Goal: Task Accomplishment & Management: Complete application form

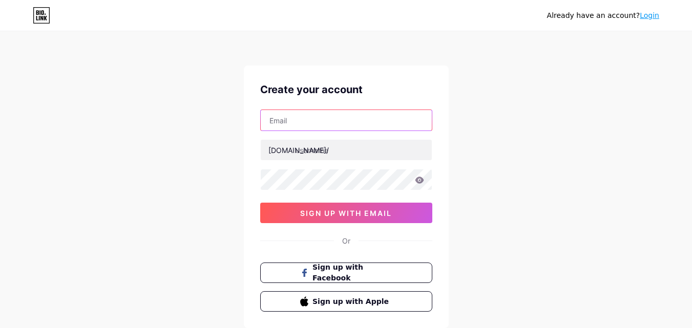
click at [331, 119] on input "text" at bounding box center [346, 120] width 171 height 20
type input "[EMAIL_ADDRESS][DOMAIN_NAME]"
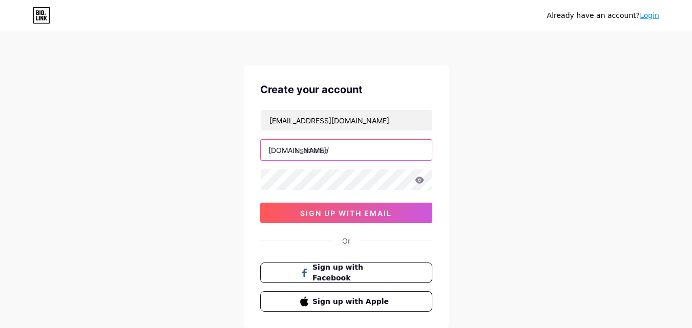
click at [343, 154] on input "text" at bounding box center [346, 150] width 171 height 20
paste input "mdfarukkhan"
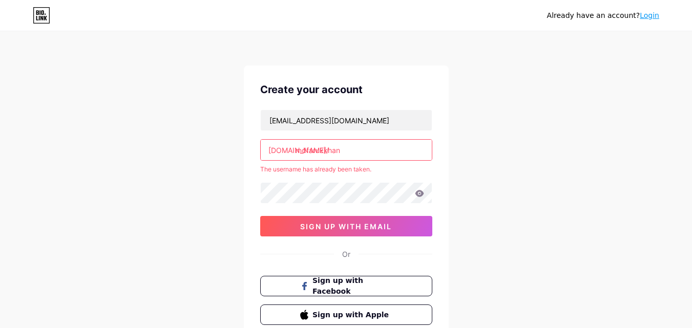
click at [321, 148] on input "mdfarukkhan" at bounding box center [346, 150] width 171 height 20
click at [322, 151] on input "mdfarukkhan" at bounding box center [346, 150] width 171 height 20
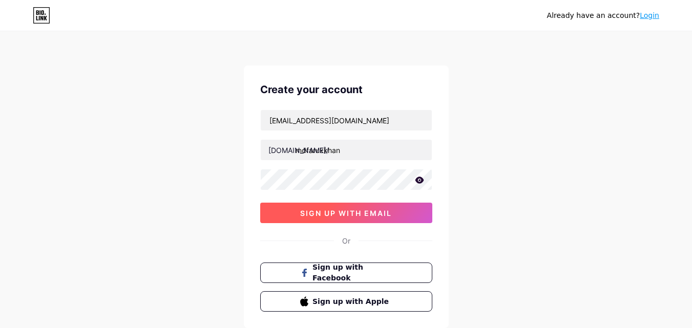
click at [347, 214] on span "sign up with email" at bounding box center [346, 213] width 92 height 9
click at [0, 0] on span at bounding box center [0, 0] width 0 height 0
type input "[PERSON_NAME]"
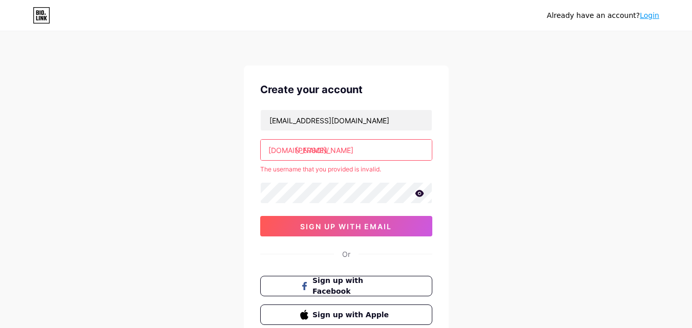
click at [324, 150] on input "[PERSON_NAME]" at bounding box center [346, 150] width 171 height 20
drag, startPoint x: 384, startPoint y: 172, endPoint x: 328, endPoint y: 176, distance: 55.9
click at [305, 181] on div "[EMAIL_ADDRESS][DOMAIN_NAME] [DOMAIN_NAME]/ [PERSON_NAME] The username that you…" at bounding box center [346, 173] width 172 height 127
copy div "The username that you provided is invalid."
drag, startPoint x: 260, startPoint y: 169, endPoint x: 378, endPoint y: 177, distance: 118.6
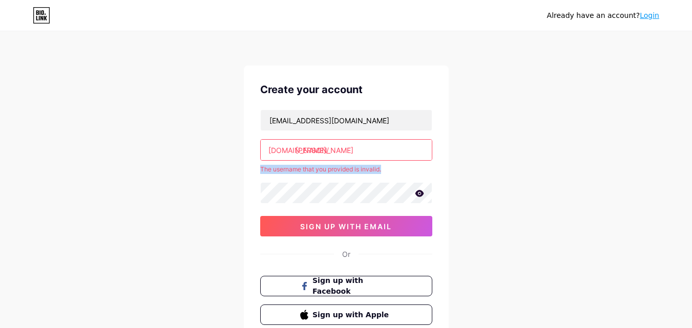
click at [378, 177] on div "[EMAIL_ADDRESS][DOMAIN_NAME] [DOMAIN_NAME]/ [PERSON_NAME] The username that you…" at bounding box center [346, 173] width 172 height 127
